Goal: Book appointment/travel/reservation

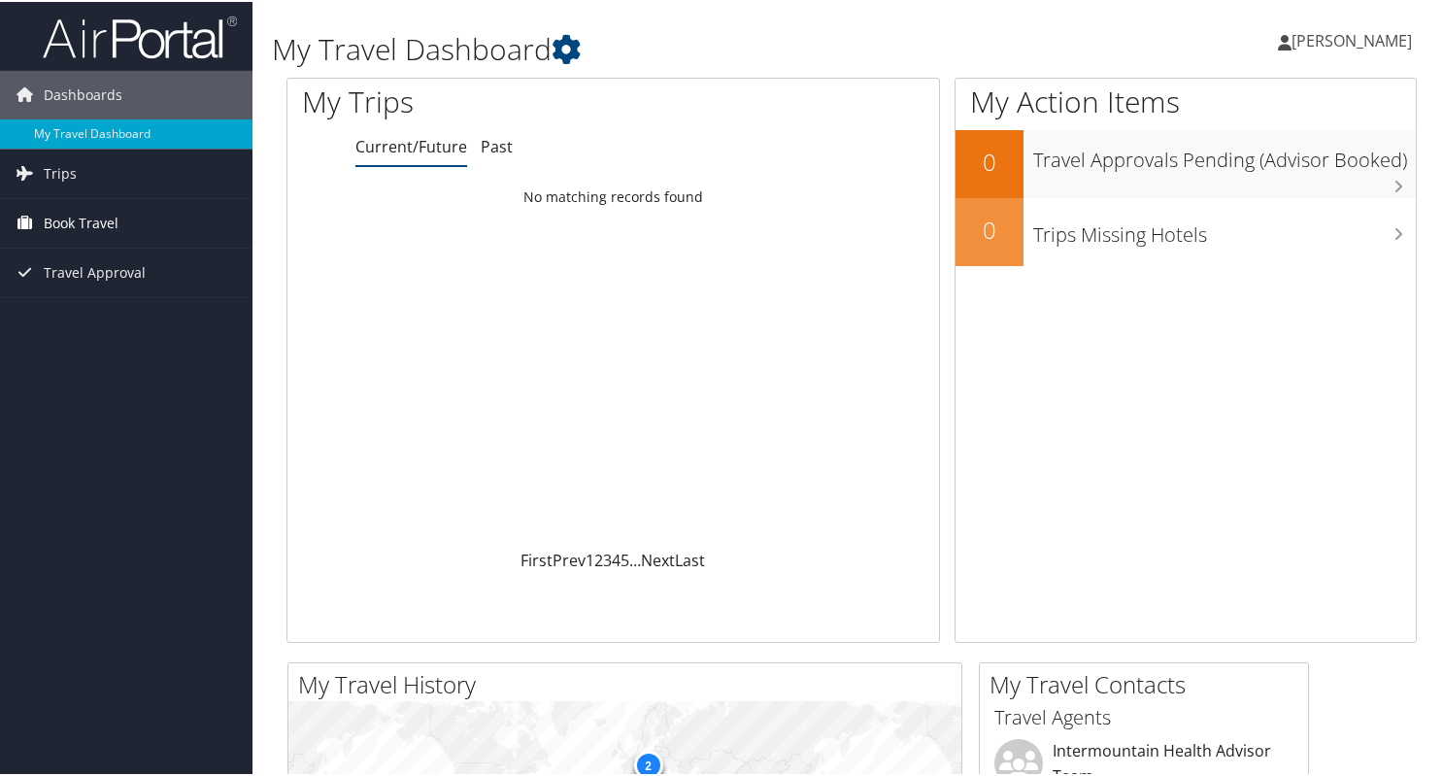
click at [72, 215] on span "Book Travel" at bounding box center [81, 221] width 75 height 49
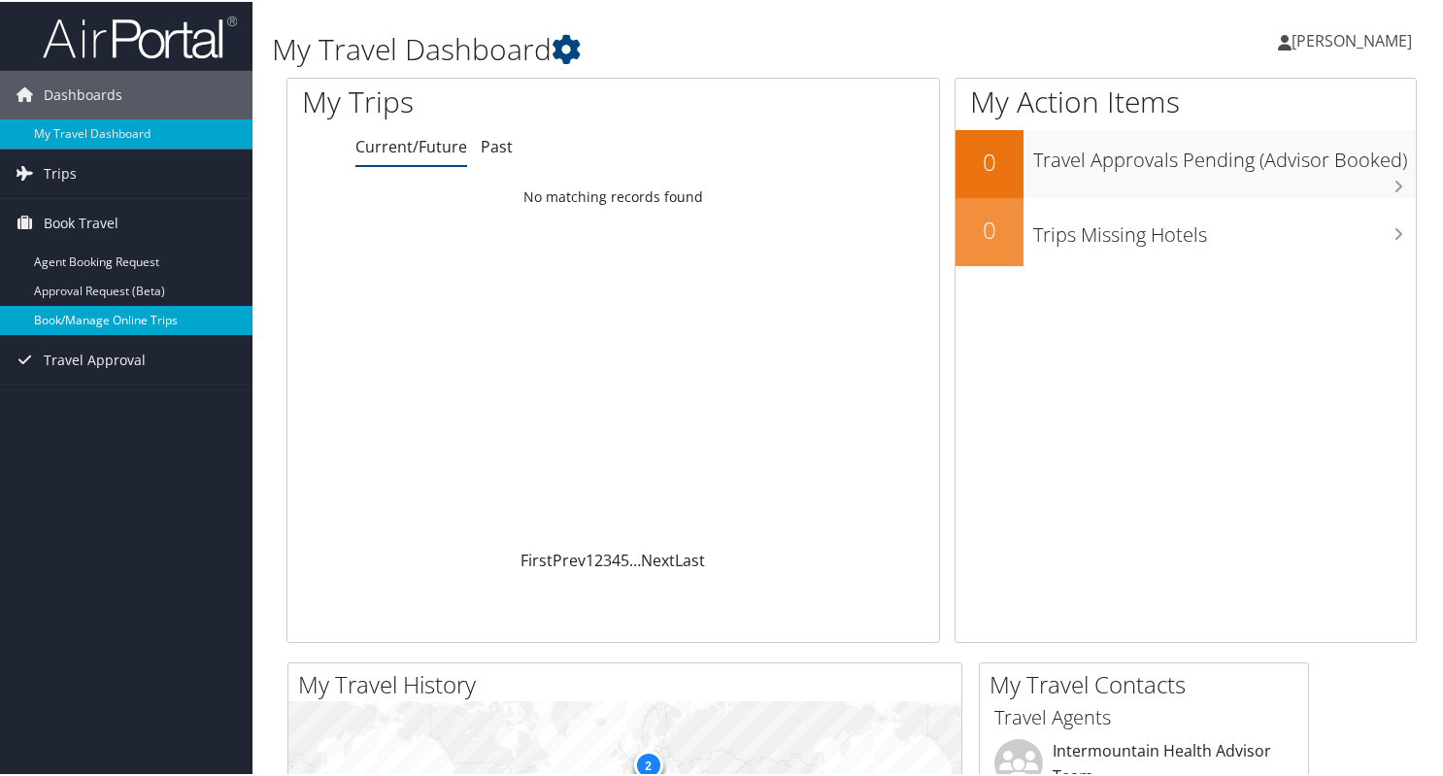
click at [78, 316] on link "Book/Manage Online Trips" at bounding box center [126, 318] width 252 height 29
